Goal: Ask a question

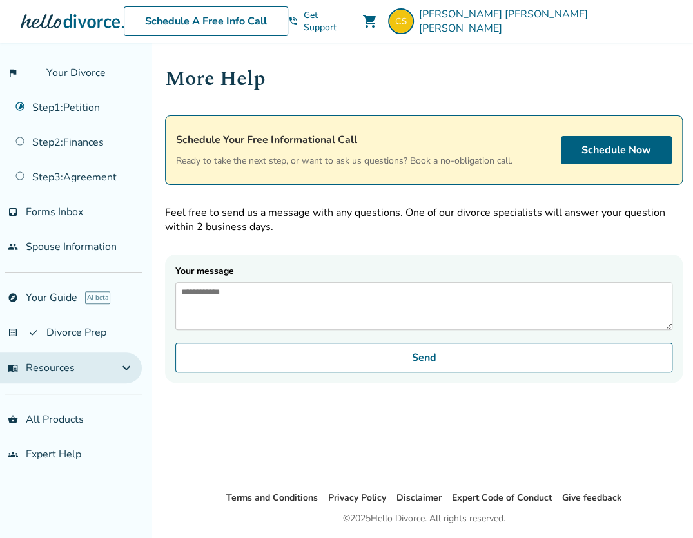
click at [125, 364] on span "expand_more" at bounding box center [126, 367] width 15 height 15
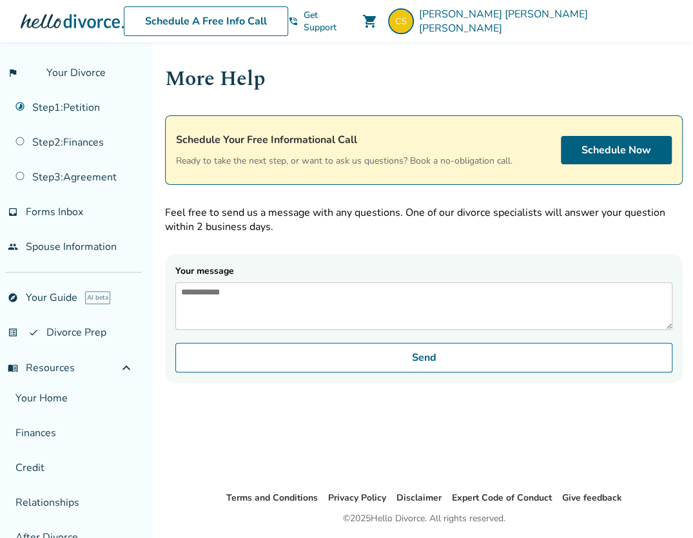
click at [669, 240] on div "More Help Schedule Your Free Informational Call Ready to take the next step, or…" at bounding box center [424, 223] width 518 height 320
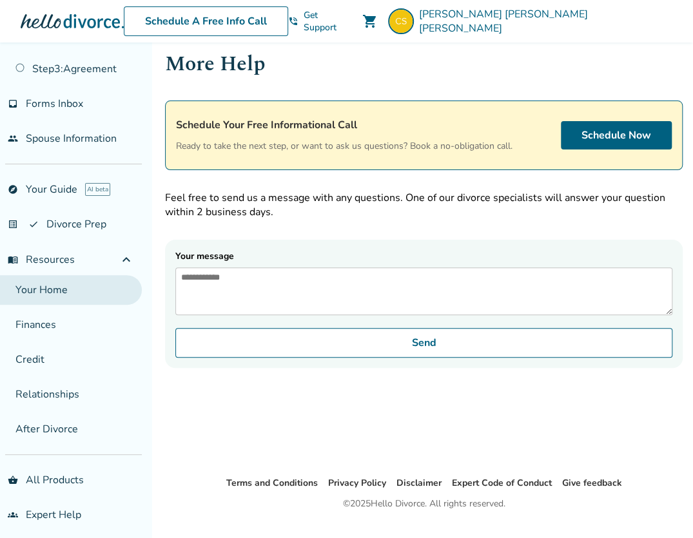
scroll to position [15, 0]
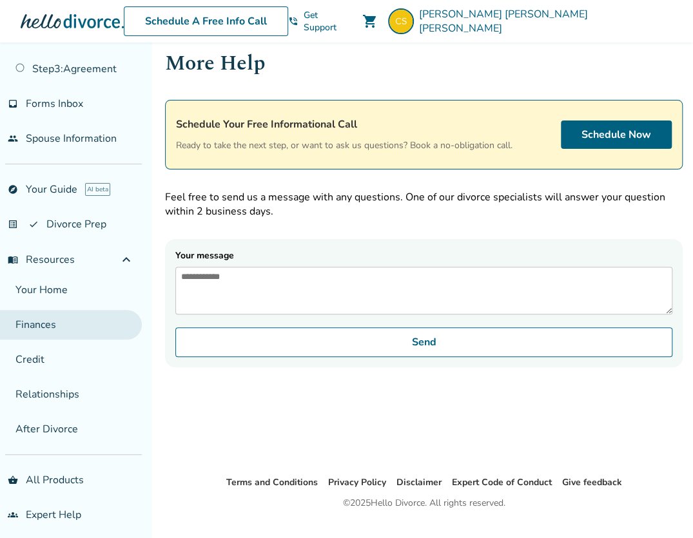
click at [55, 319] on link "Finances" at bounding box center [71, 325] width 142 height 30
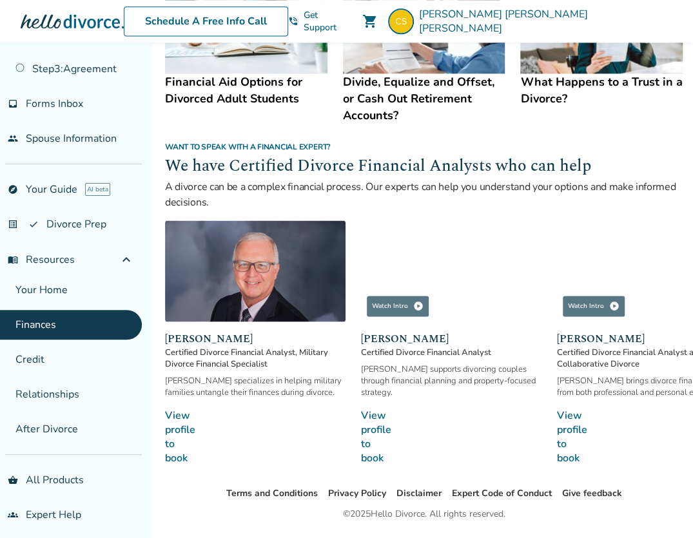
scroll to position [788, 0]
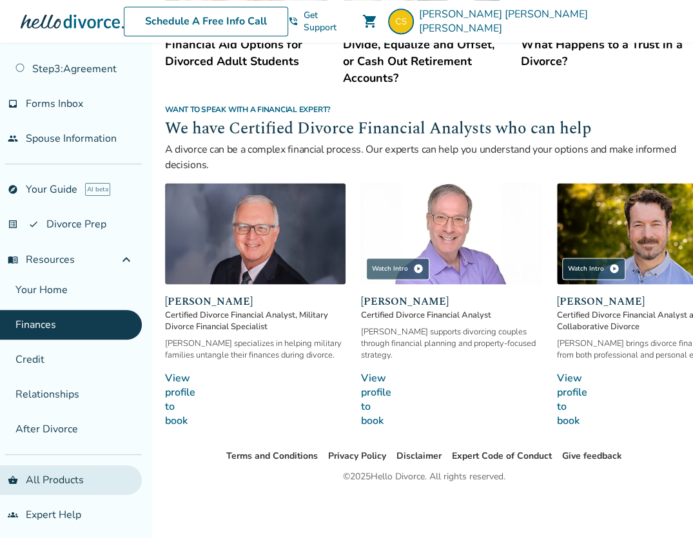
click at [59, 469] on link "shopping_basket All Products" at bounding box center [71, 480] width 142 height 30
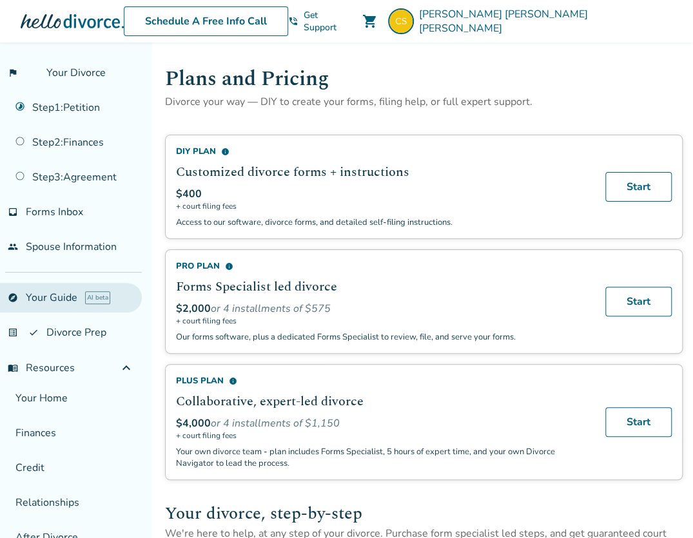
click at [58, 296] on link "explore Your Guide AI beta" at bounding box center [71, 298] width 142 height 30
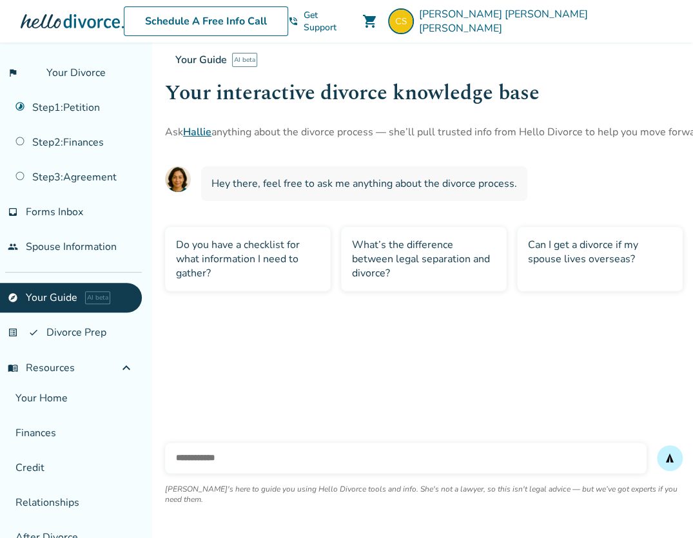
click at [279, 264] on div "Do you have a checklist for what information I need to gather?" at bounding box center [248, 259] width 166 height 64
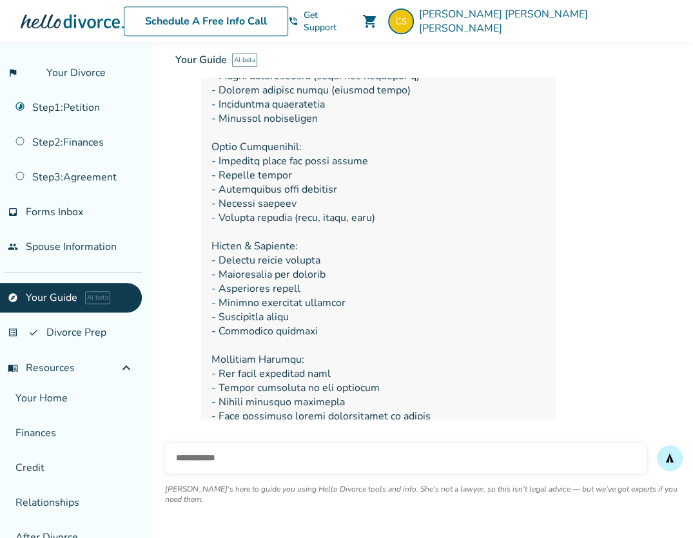
scroll to position [441, 0]
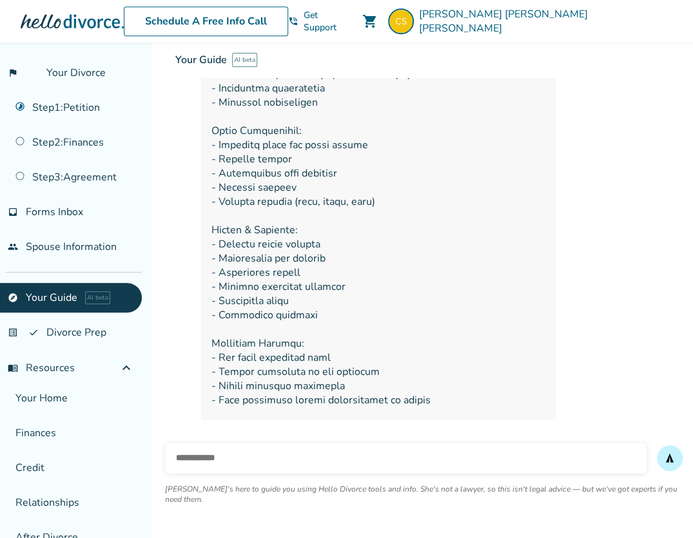
click at [487, 464] on input "text" at bounding box center [406, 458] width 482 height 31
click at [227, 470] on input "**********" at bounding box center [406, 458] width 482 height 31
type input "**********"
click at [657, 446] on button "send" at bounding box center [670, 459] width 26 height 26
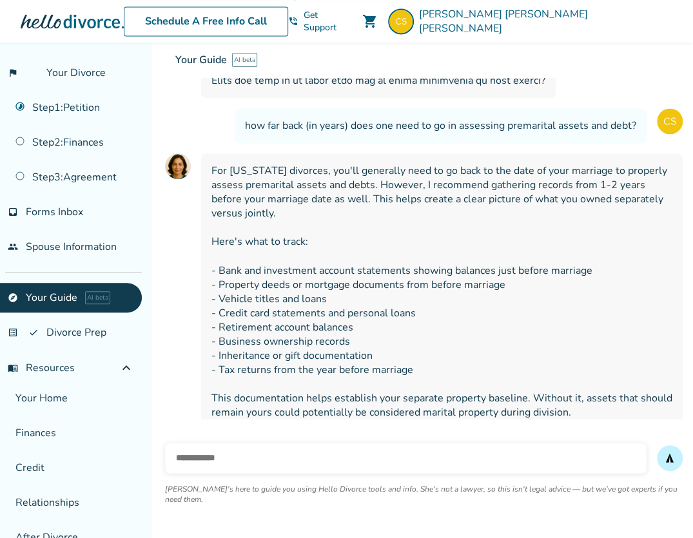
scroll to position [805, 0]
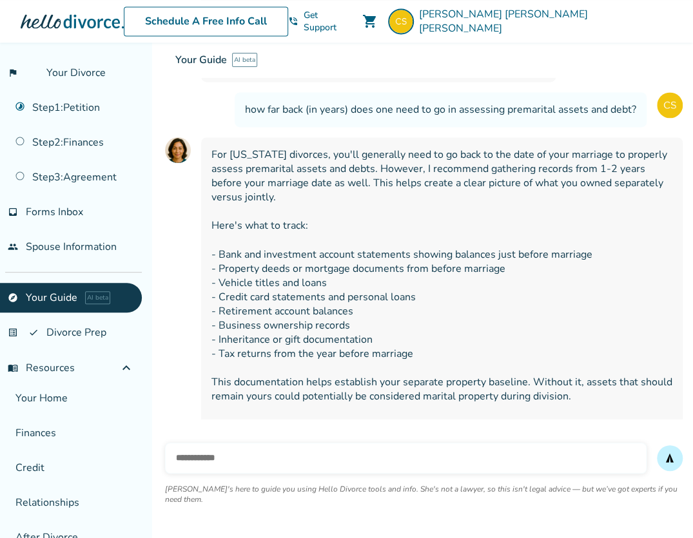
click at [237, 441] on div "send [PERSON_NAME]'s here to guide you using Hello Divorce tools and info. She'…" at bounding box center [424, 479] width 538 height 119
